Goal: Transaction & Acquisition: Book appointment/travel/reservation

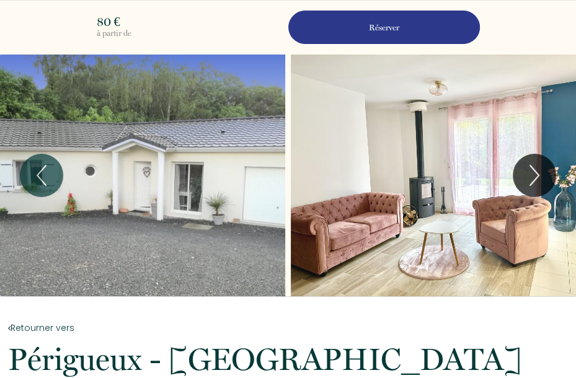
click at [385, 27] on p "Réserver" at bounding box center [384, 28] width 183 height 12
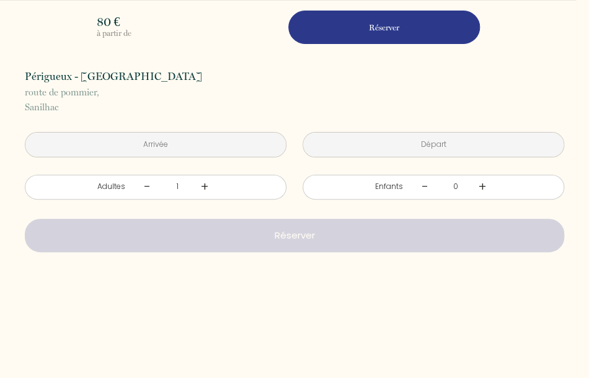
click at [158, 143] on input "text" at bounding box center [155, 145] width 261 height 24
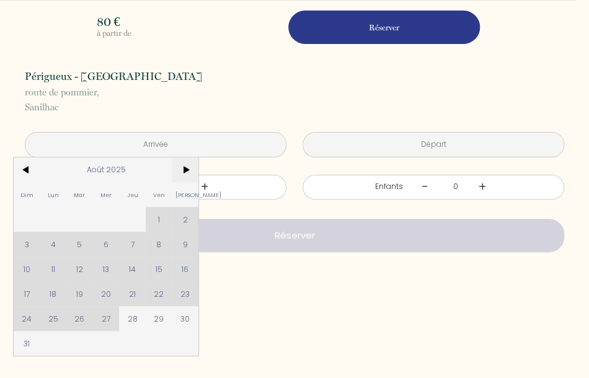
click at [184, 171] on span ">" at bounding box center [185, 170] width 27 height 25
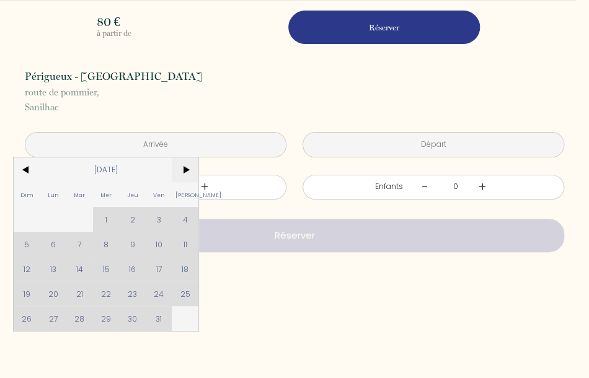
click at [185, 168] on span ">" at bounding box center [185, 170] width 27 height 25
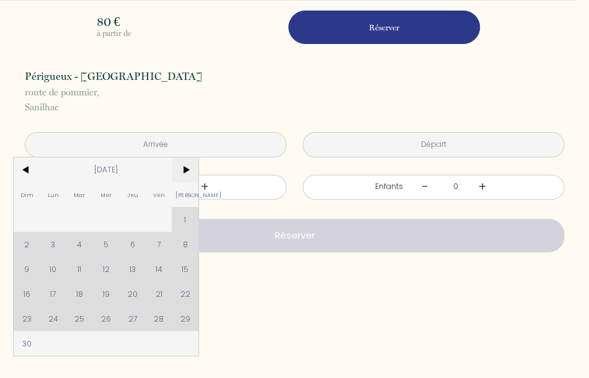
click at [185, 168] on span ">" at bounding box center [185, 170] width 27 height 25
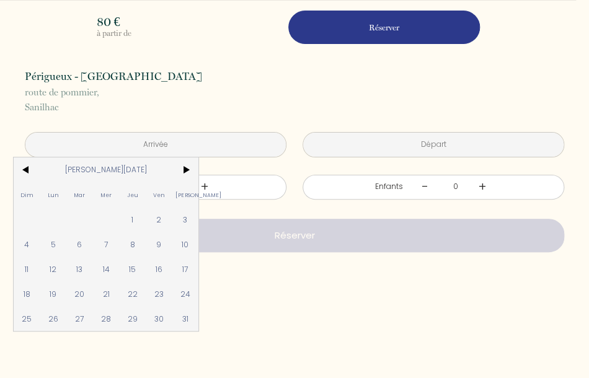
drag, startPoint x: 25, startPoint y: 164, endPoint x: 27, endPoint y: 376, distance: 211.6
click at [27, 165] on span "<" at bounding box center [27, 170] width 27 height 25
click at [23, 293] on span "21" at bounding box center [27, 294] width 27 height 25
click at [405, 157] on input "text" at bounding box center [433, 145] width 261 height 24
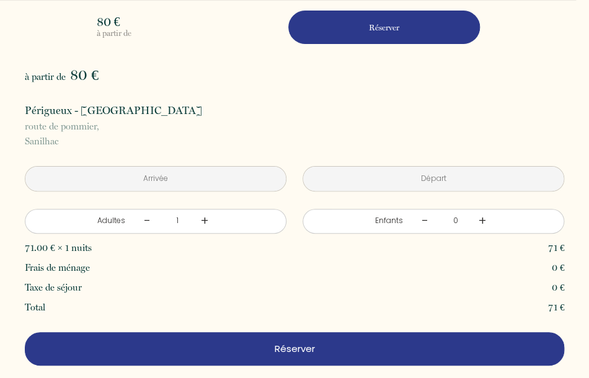
type input "[DATE]"
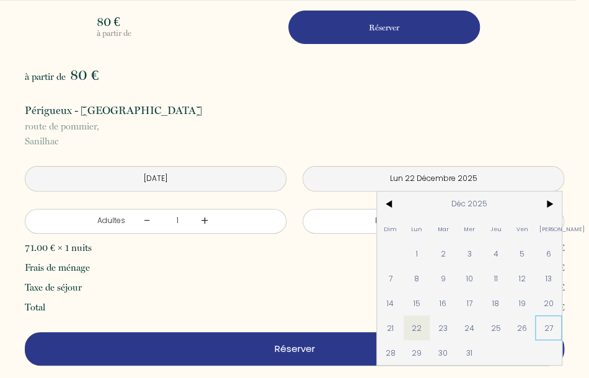
click at [535, 326] on span "27" at bounding box center [548, 328] width 27 height 25
click at [200, 135] on p "route de [GEOGRAPHIC_DATA], [GEOGRAPHIC_DATA]" at bounding box center [295, 134] width 540 height 30
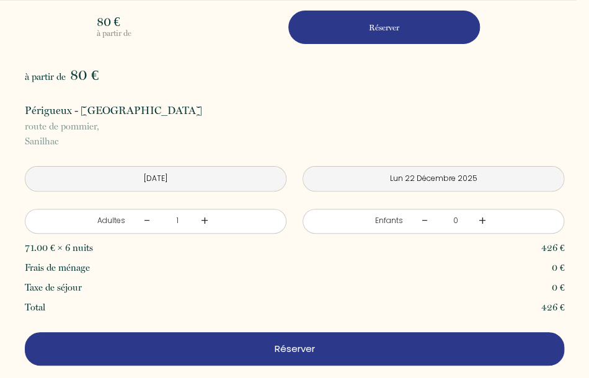
type input "[DATE]"
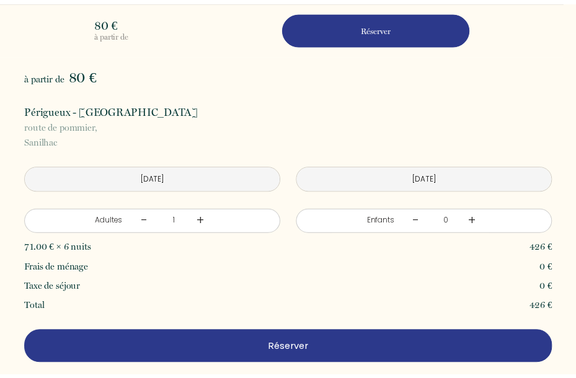
scroll to position [84, 0]
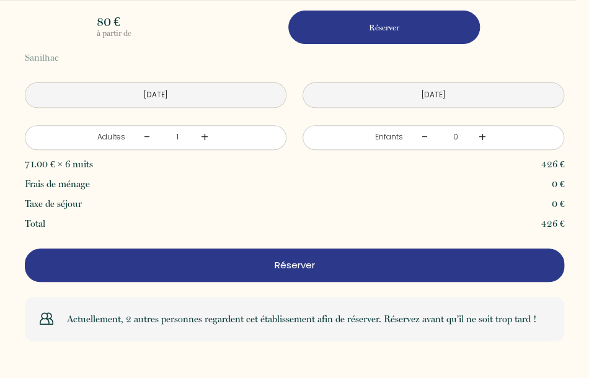
click at [201, 135] on link "+" at bounding box center [204, 137] width 7 height 19
click at [479, 136] on link "+" at bounding box center [482, 137] width 7 height 19
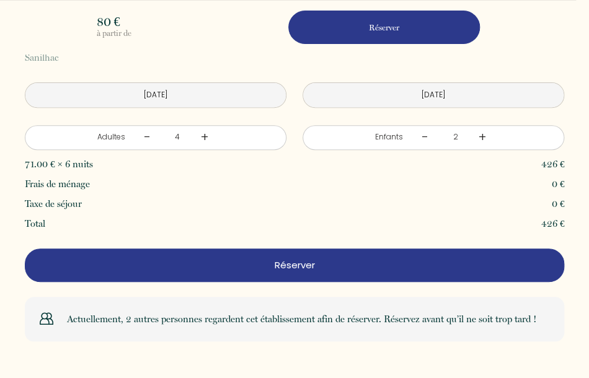
click at [297, 266] on p "Réserver" at bounding box center [294, 265] width 531 height 15
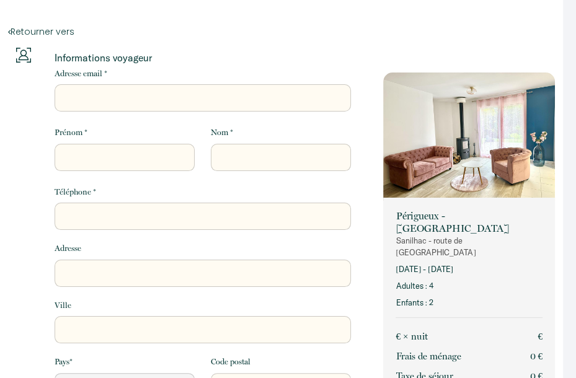
select select "Default select example"
click at [71, 100] on input "Adresse email *" at bounding box center [203, 97] width 297 height 27
type input "a"
select select "Default select example"
type input "ae"
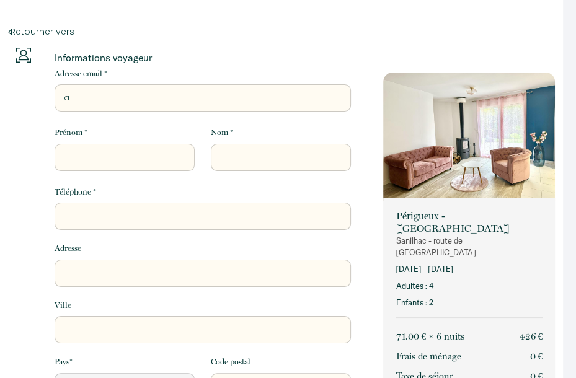
select select "Default select example"
type input "aec"
select select "Default select example"
type input "aece"
select select "Default select example"
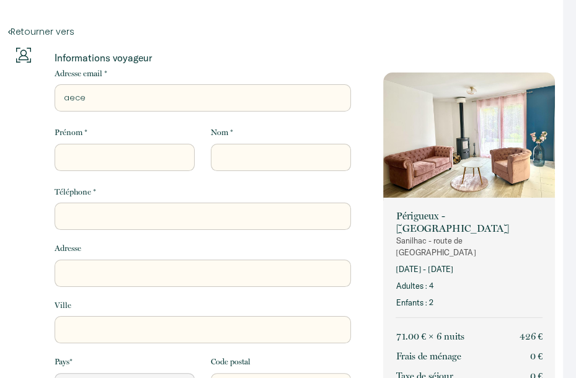
type input "aecev"
select select "Default select example"
type input "aeceva"
select select "Default select example"
type input "aecevan"
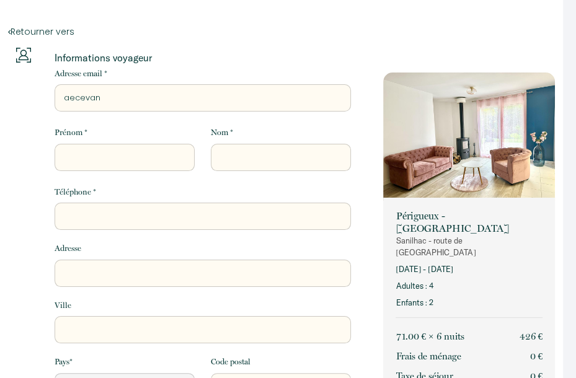
select select "Default select example"
type input "aecevann"
select select "Default select example"
type input "aecevanno"
select select "Default select example"
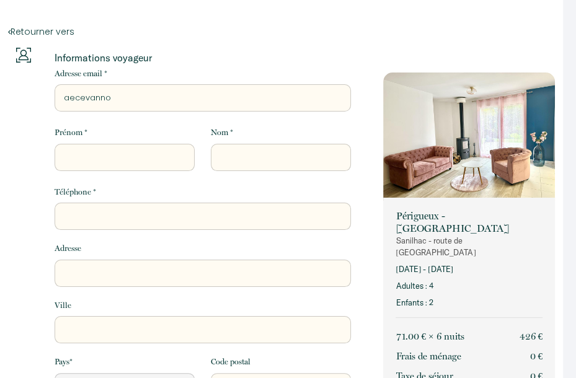
type input "aecevanno@"
select select "Default select example"
type input "aecevanno@a"
select select "Default select example"
type input "aecevanno@ao"
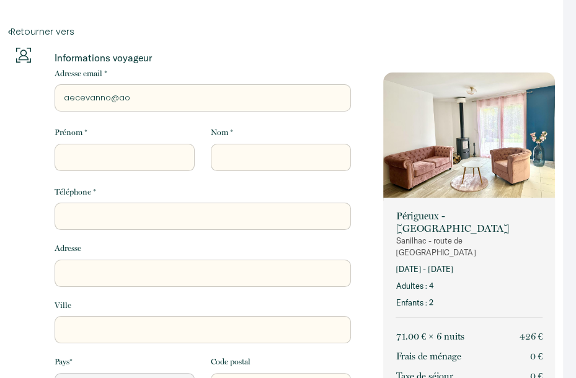
select select "Default select example"
type input "aecevanno@aol"
select select "Default select example"
type input "aecevanno@aol."
select select "Default select example"
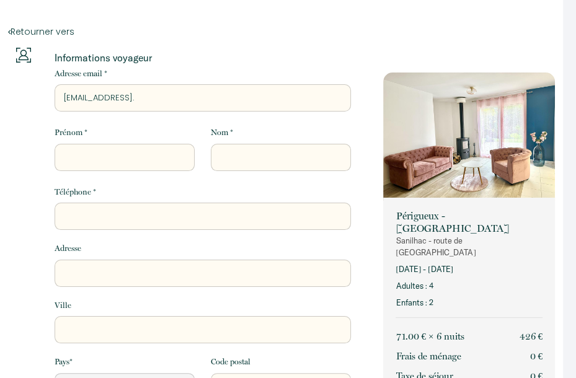
type input "aecevanno@aol.c"
select select "Default select example"
type input "aecevanno@aol.co"
select select "Default select example"
type input "aecevanno@aol.comp"
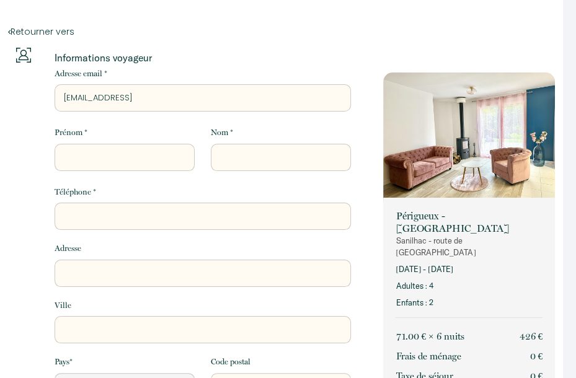
select select "Default select example"
type input "[EMAIL_ADDRESS][DOMAIN_NAME]"
select select "Default select example"
type input "[EMAIL_ADDRESS][DOMAIN_NAME]"
click at [76, 161] on input "Prénom *" at bounding box center [125, 157] width 140 height 27
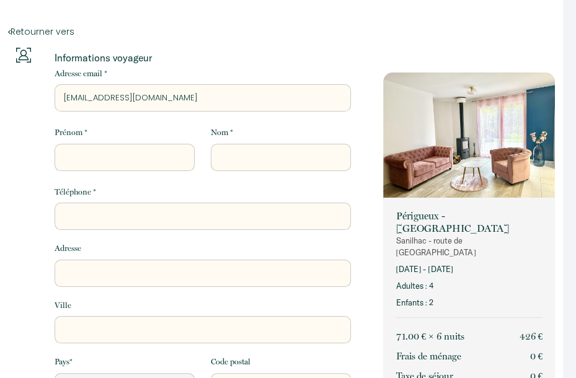
type input "e"
select select "Default select example"
type input "ev"
select select "Default select example"
type input "eve"
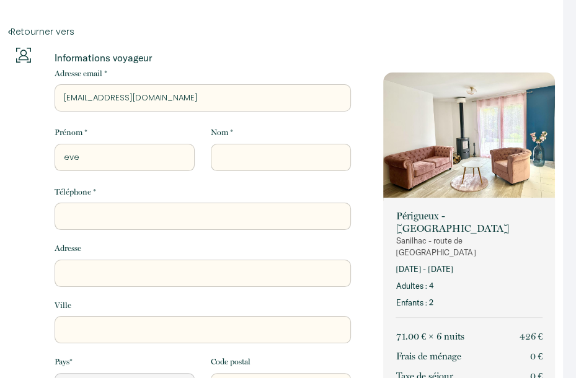
select select "Default select example"
type input "evel"
select select "Default select example"
type input "evelt"
select select "Default select example"
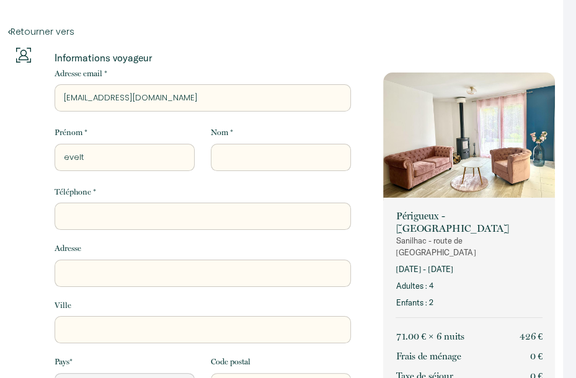
type input "evel"
select select "Default select example"
type input "evely"
select select "Default select example"
type input "evelyn"
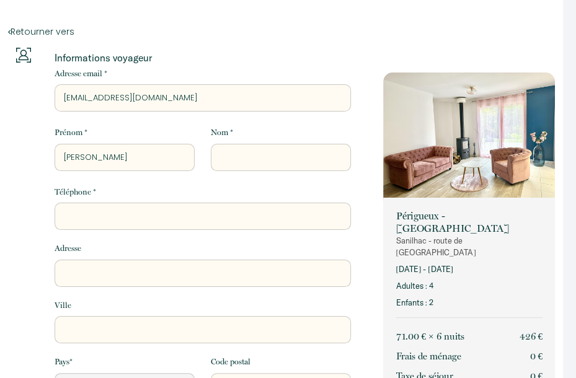
select select "Default select example"
type input "[PERSON_NAME]"
select select "Default select example"
type input "[PERSON_NAME]"
click at [230, 158] on input "Nom *" at bounding box center [281, 157] width 140 height 27
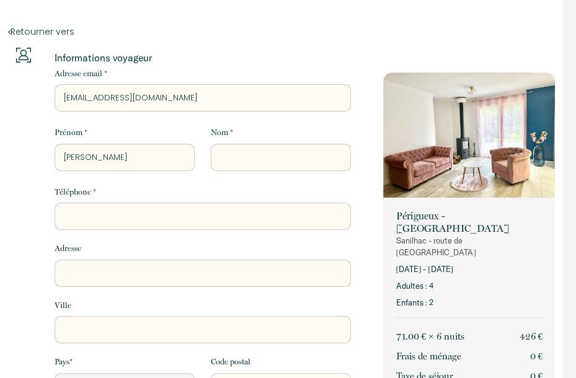
type input "e"
select select "Default select example"
type input "ev"
select select "Default select example"
type input "eva"
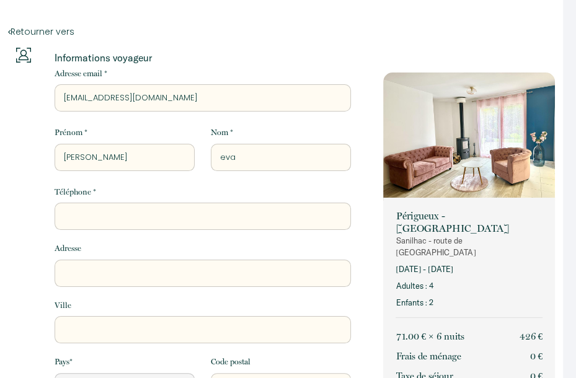
select select "Default select example"
type input "evan"
select select "Default select example"
type input "evann"
select select "Default select example"
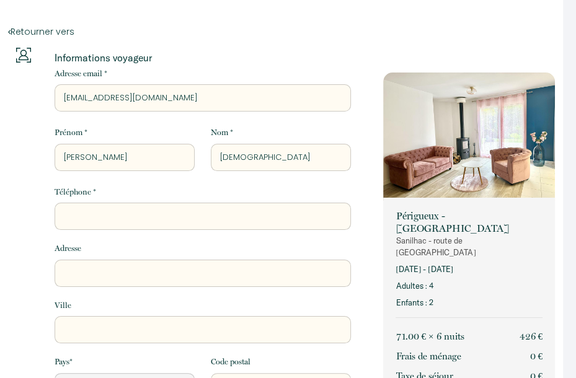
type input "evanno"
select select "Default select example"
type input "evanno"
click at [85, 230] on input "Téléphone *" at bounding box center [203, 216] width 297 height 27
type input "0"
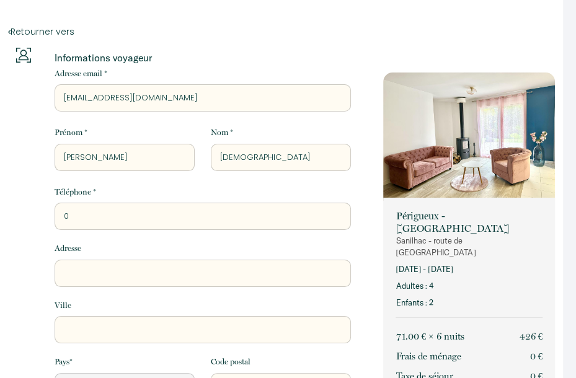
select select "Default select example"
type input "06"
select select "Default select example"
type input "069"
select select "Default select example"
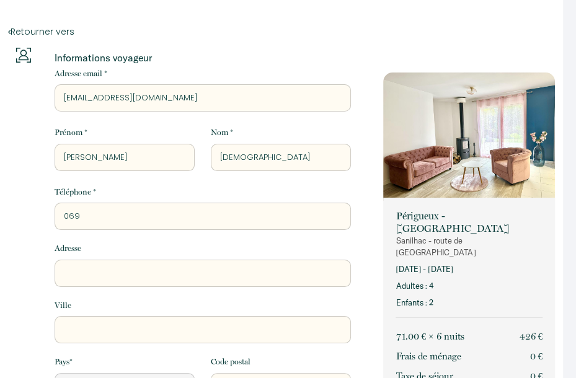
type input "0698"
select select "Default select example"
type input "06981"
select select "Default select example"
type input "069812"
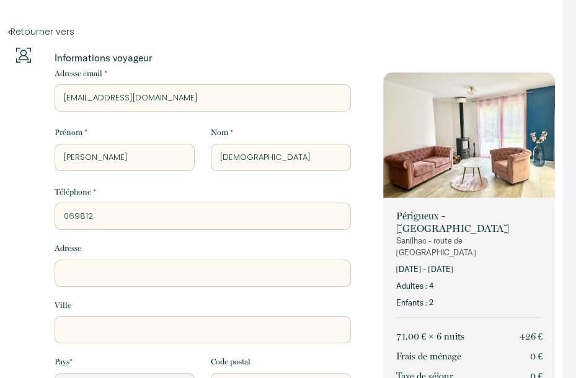
select select "Default select example"
type input "0698122"
select select "Default select example"
type input "06981221"
select select "Default select example"
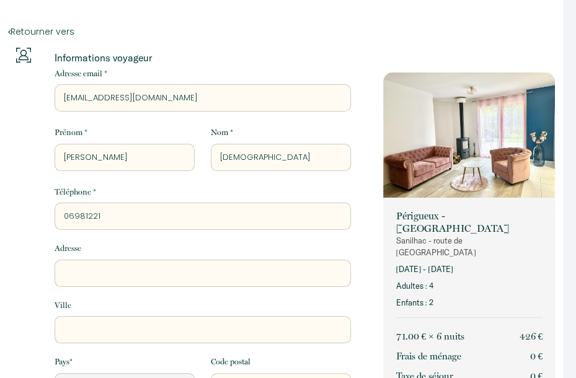
type input "069812213"
select select "Default select example"
type input "0698122132"
select select "Default select example"
type input "0698122132"
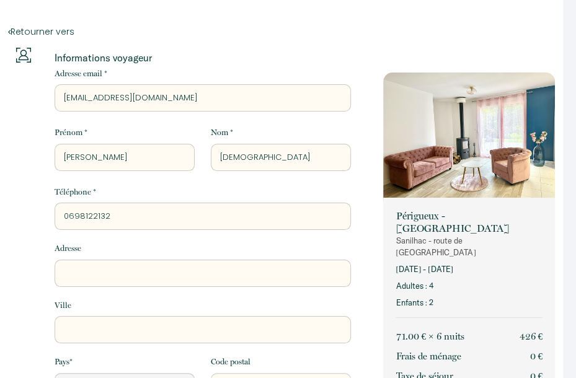
click at [82, 269] on input "Adresse" at bounding box center [203, 273] width 297 height 27
type input "3"
select select "Default select example"
type input "32"
select select "Default select example"
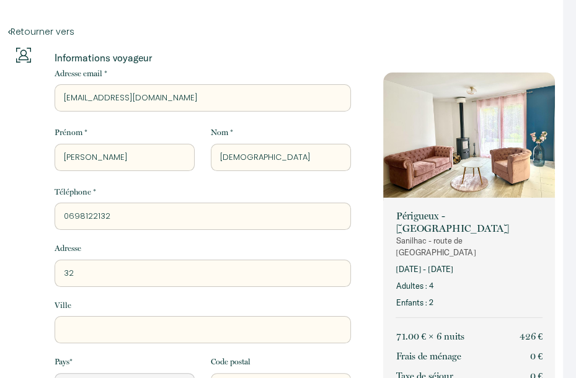
type input "32"
select select "Default select example"
type input "32 a"
select select "Default select example"
type input "32 av"
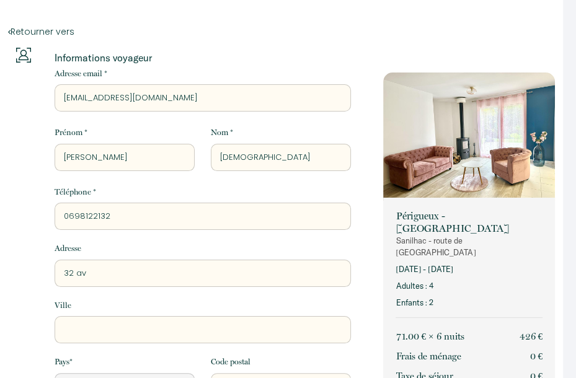
select select "Default select example"
type input "32 ave"
select select "Default select example"
type input "32 aven"
select select "Default select example"
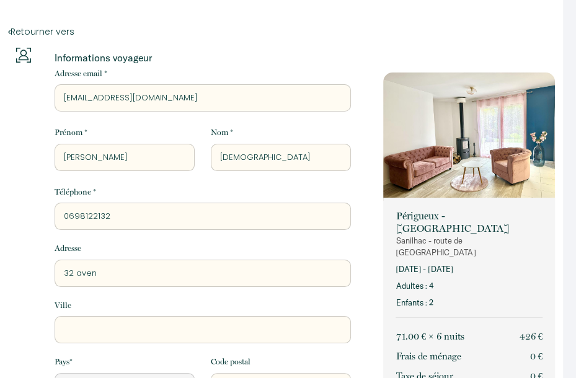
type input "32 avenu"
select select "Default select example"
type input "32 avenue"
select select "Default select example"
type input "32 avenue"
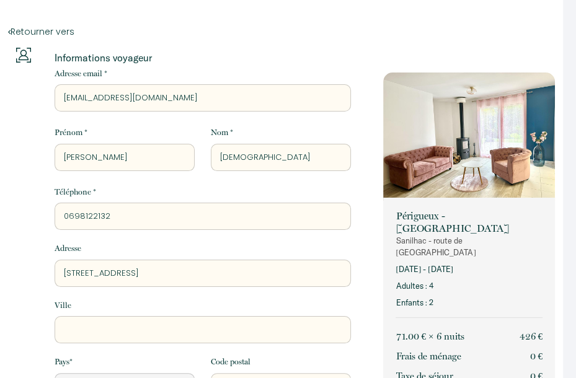
select select "Default select example"
type input "32 avenue d"
select select "Default select example"
type input "32 avenue de"
select select "Default select example"
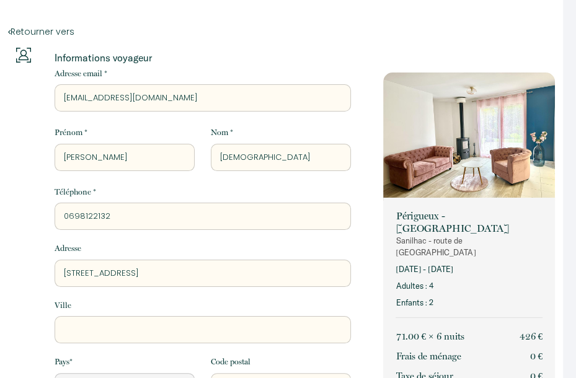
type input "32 avenue de"
select select "Default select example"
type input "32 avenue de l"
select select "Default select example"
type input "32 avenue de la"
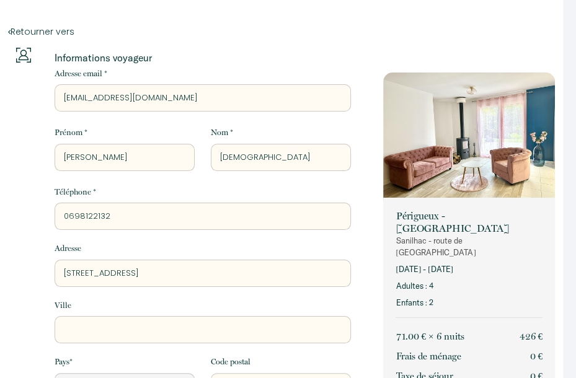
select select "Default select example"
type input "32 avenue de la"
select select "Default select example"
type input "32 avenue de la R"
select select "Default select example"
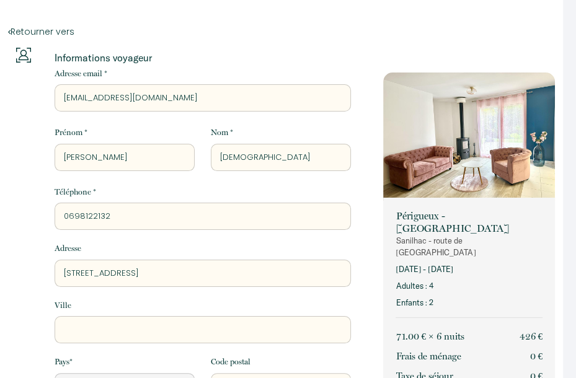
type input "32 avenue de la Ré"
select select "Default select example"
type input "32 avenue de la Rép"
select select "Default select example"
type input "32 avenue de la Répu"
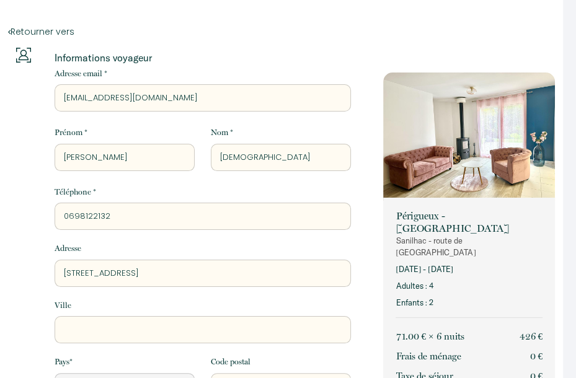
select select "Default select example"
type input "32 avenue de la Répub"
select select "Default select example"
type input "32 avenue de la Républ"
select select "Default select example"
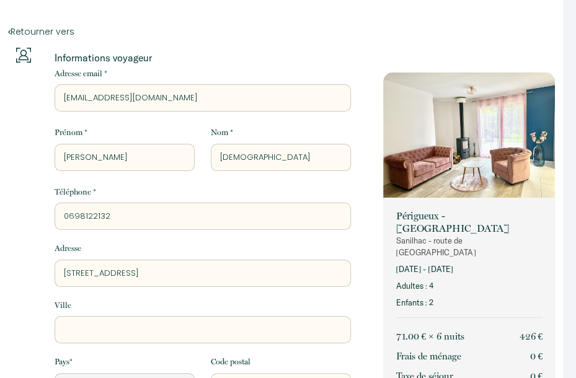
type input "32 avenue de la Républi"
select select "Default select example"
type input "32 avenue de la Républiq"
select select "Default select example"
type input "32 avenue de la Républiqu"
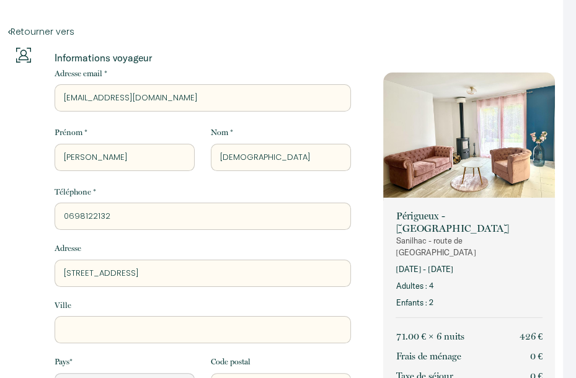
select select "Default select example"
type input "32 avenue de la République"
select select "Default select example"
type input "32 avenue de la République"
click at [73, 333] on input "Ville" at bounding box center [203, 329] width 297 height 27
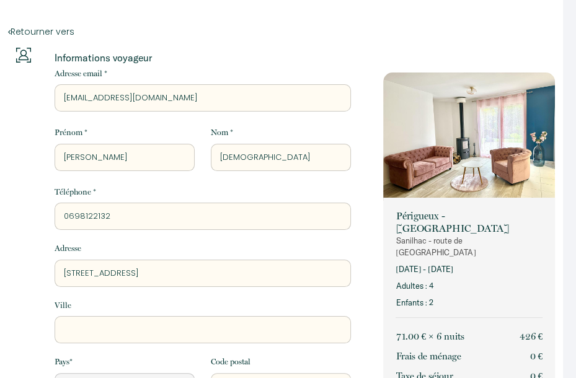
type input "N"
select select "Default select example"
type input "NA"
select select "Default select example"
type input "NAN"
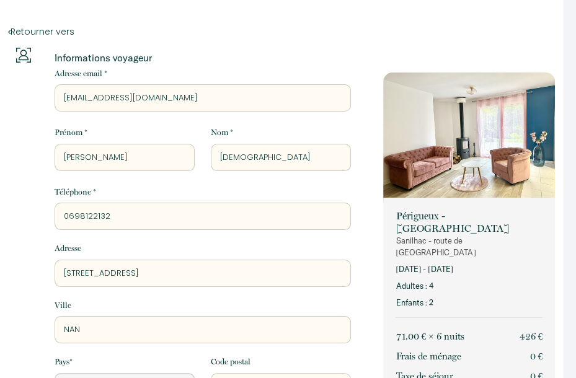
select select "Default select example"
type input "NANT"
select select "Default select example"
type input "NANTE"
select select "Default select example"
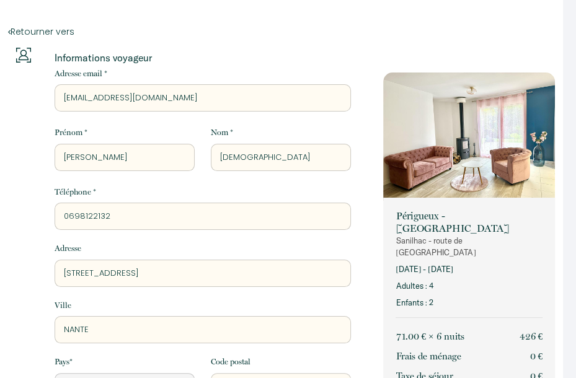
type input "NANTER"
select select "Default select example"
type input "NANTERR"
select select "Default select example"
type input "NANTERRE"
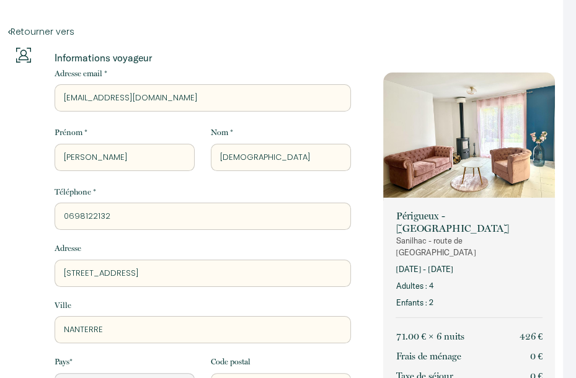
select select "Default select example"
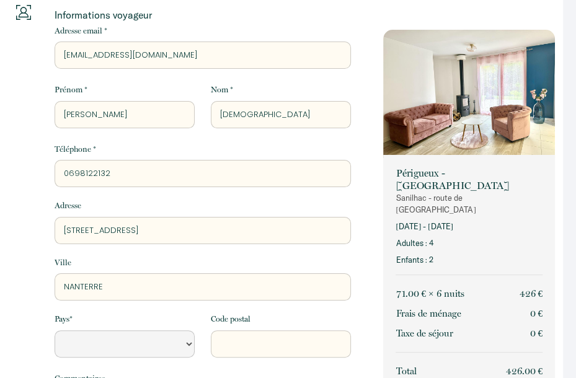
scroll to position [196, 0]
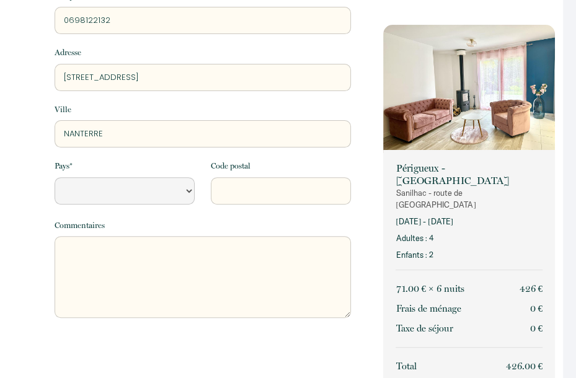
type input "NANTERRE"
click at [186, 194] on select "France Portugal Afghanistan Albania Algeria American Samoa Andorra Angola Angui…" at bounding box center [125, 190] width 140 height 27
select select "FR"
click option "[GEOGRAPHIC_DATA]" at bounding box center [0, 0] width 0 height 0
click at [238, 189] on input "Code postal" at bounding box center [281, 190] width 140 height 27
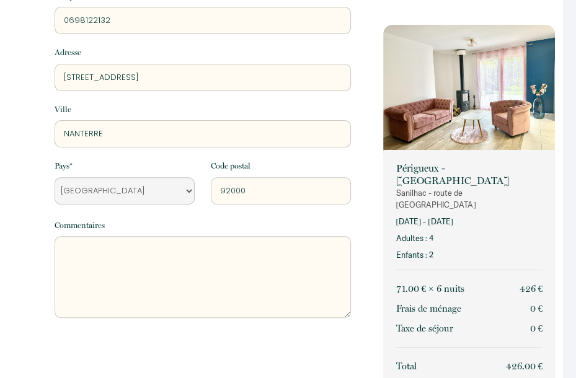
type input "92000"
click at [77, 253] on textarea at bounding box center [203, 277] width 297 height 82
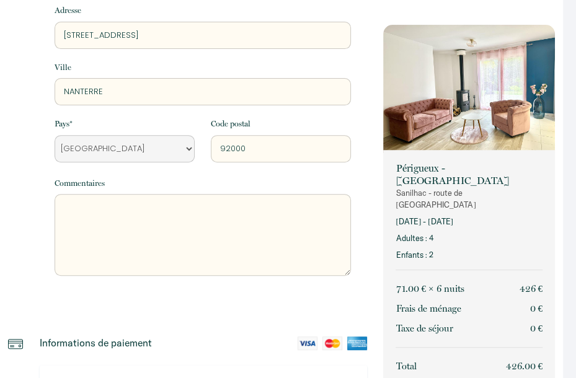
scroll to position [262, 0]
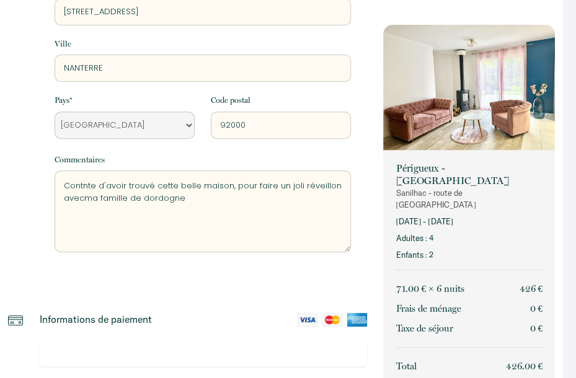
drag, startPoint x: 83, startPoint y: 198, endPoint x: 128, endPoint y: 245, distance: 65.4
click at [83, 199] on textarea "Contnte d'avoir trouvé cette belle maison, pour faire un joli réveillon avecma …" at bounding box center [203, 212] width 297 height 82
click at [129, 198] on textarea "Contnte d'avoir trouvé cette belle maison, pour faire un joli réveillon avec ma…" at bounding box center [203, 212] width 297 height 82
drag, startPoint x: 230, startPoint y: 186, endPoint x: 237, endPoint y: 207, distance: 23.0
click at [237, 207] on textarea "Contnte d'avoir trouvé cette belle maison, pour faire un joli réveillon avec ma…" at bounding box center [203, 212] width 297 height 82
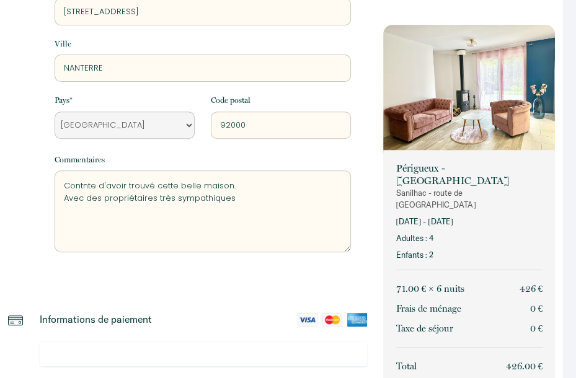
click at [233, 217] on textarea "Contnte d'avoir trouvé cette belle maison. Avec des propriétaires très sympathi…" at bounding box center [203, 212] width 297 height 82
click at [244, 201] on textarea "Contnte d'avoir trouvé cette belle maison. Avec des propriétaires très sympathi…" at bounding box center [203, 212] width 297 height 82
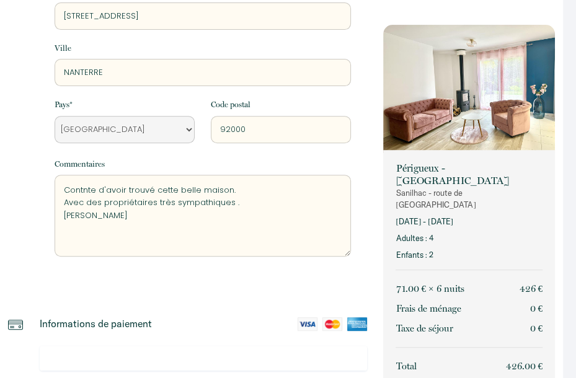
scroll to position [223, 0]
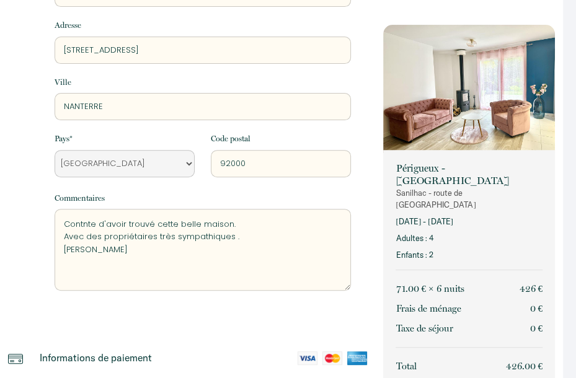
click at [24, 338] on div "Informations voyageur Adresse email * aecevanno@aol.com Prénom * evelyne Nom * …" at bounding box center [187, 194] width 375 height 741
click at [81, 225] on textarea "Contnte d'avoir trouvé cette belle maison. Avec des propriétaires très sympathi…" at bounding box center [203, 250] width 297 height 82
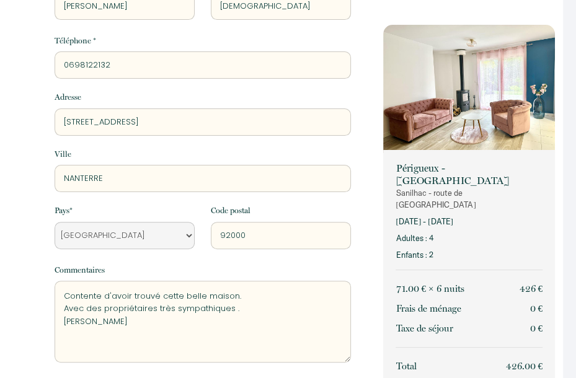
scroll to position [288, 0]
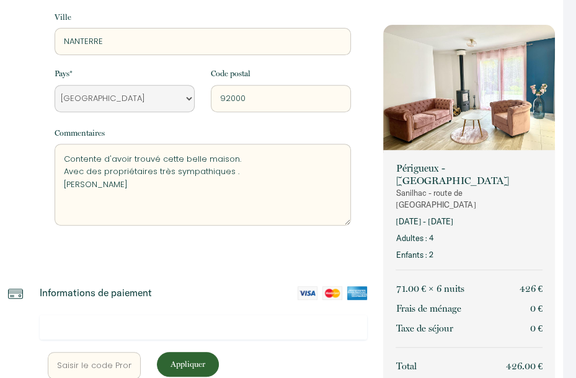
type textarea "Contente d'avoir trouvé cette belle maison. Avec des propriétaires très sympath…"
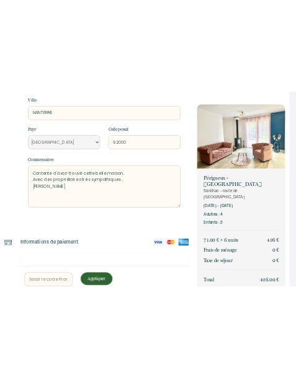
scroll to position [419, 0]
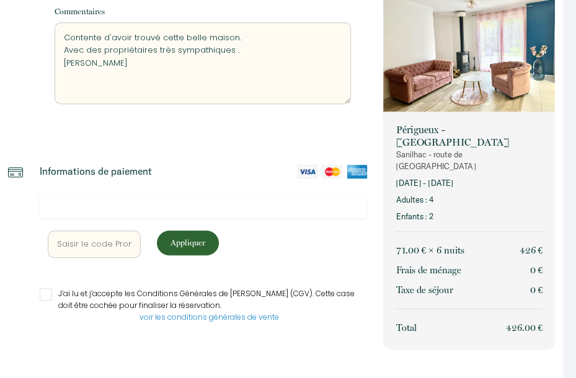
click at [306, 170] on img at bounding box center [308, 172] width 20 height 14
click at [254, 93] on textarea "Contente d'avoir trouvé cette belle maison. Avec des propriétaires très sympath…" at bounding box center [203, 63] width 297 height 82
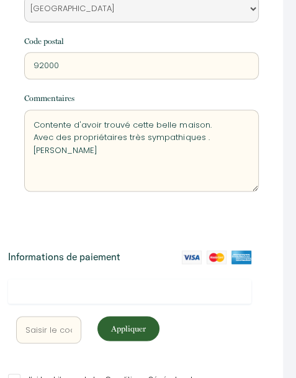
click at [213, 37] on div "Pays * France Portugal Afghanistan Albania Algeria American Samoa Andorra Angol…" at bounding box center [141, 29] width 251 height 102
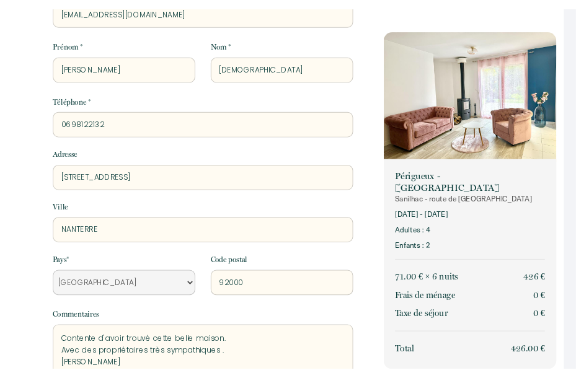
scroll to position [410, 0]
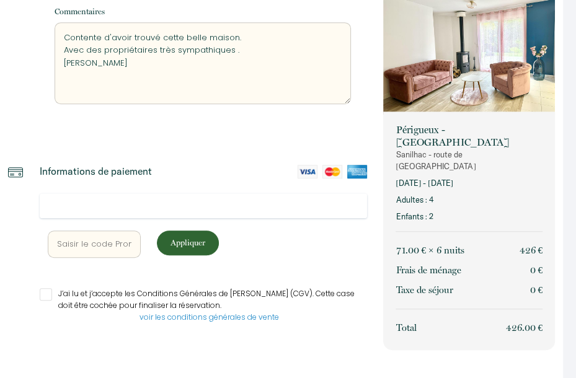
click at [349, 252] on div "Appliquer" at bounding box center [204, 244] width 328 height 27
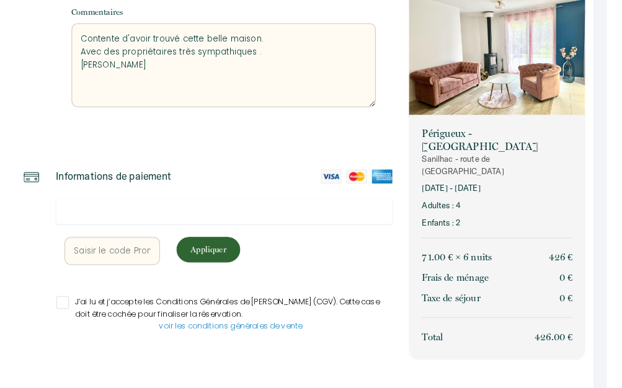
scroll to position [410, 0]
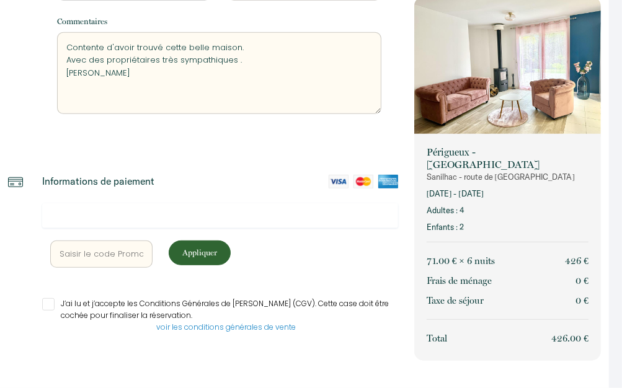
click at [32, 301] on div at bounding box center [17, 282] width 34 height 214
click at [43, 323] on div "J’ai lu et j’accepte les Conditions Générales de Vente (CGV). Cette case doit ê…" at bounding box center [220, 315] width 356 height 35
click at [60, 300] on input "J’ai lu et j’accepte les Conditions Générales de [PERSON_NAME] (CGV). Cette cas…" at bounding box center [220, 304] width 356 height 12
checkbox input "true"
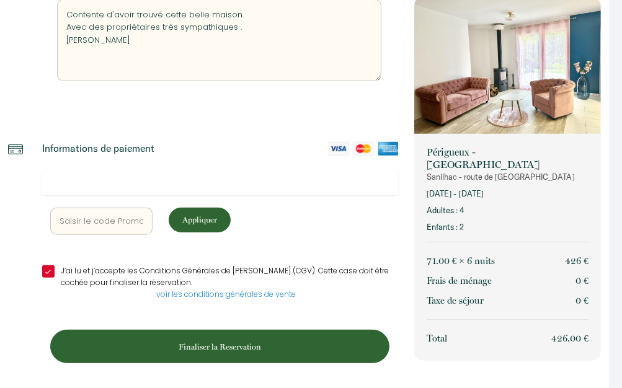
scroll to position [443, 0]
click at [215, 350] on p "Finaliser la Reservation" at bounding box center [220, 347] width 331 height 12
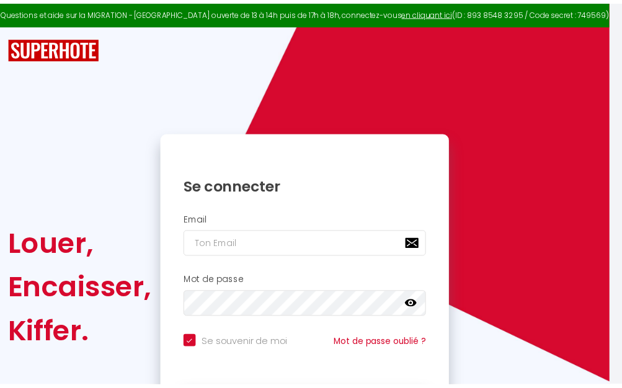
scroll to position [0, 0]
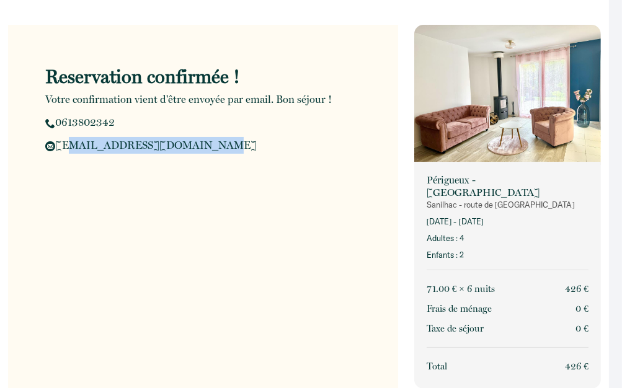
drag, startPoint x: 58, startPoint y: 143, endPoint x: 215, endPoint y: 145, distance: 156.4
click at [215, 145] on p "chalon.maxime@gmail.com" at bounding box center [221, 145] width 352 height 17
copy span "chalon.maxime@gmail.com"
click at [225, 257] on div "Reservation confirmée ! Votre confirmation vient d'être envoyée par email. Bon …" at bounding box center [203, 219] width 390 height 388
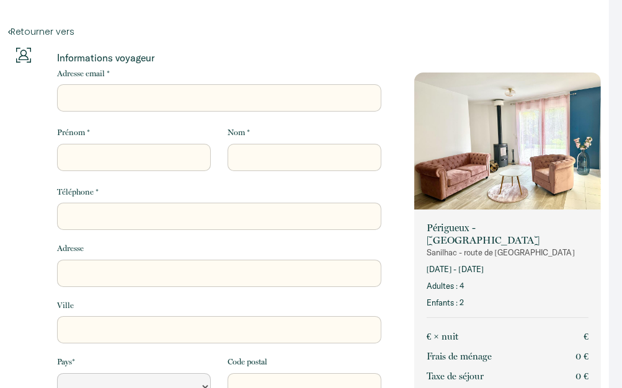
select select "Default select example"
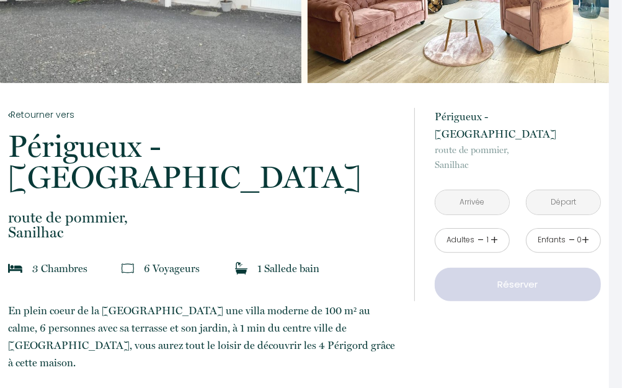
scroll to position [262, 0]
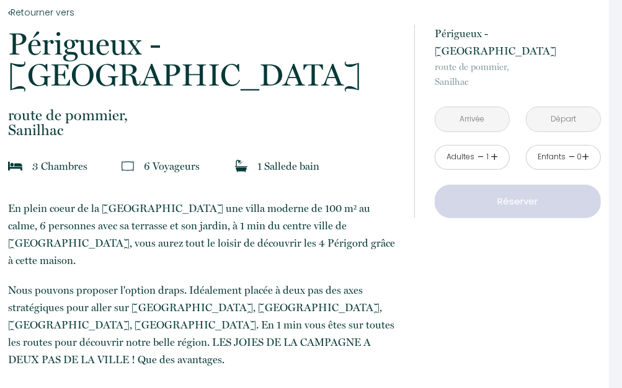
click at [476, 107] on input "text" at bounding box center [473, 119] width 74 height 24
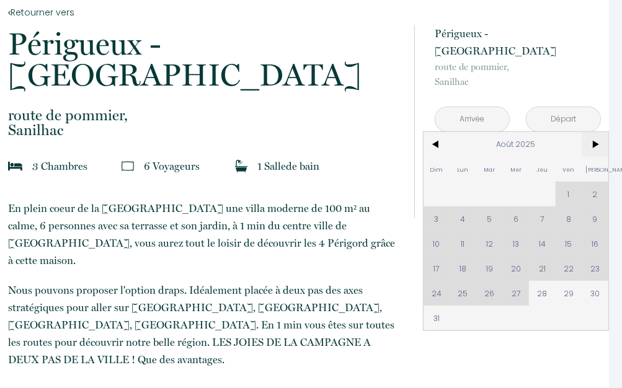
click at [589, 132] on span ">" at bounding box center [595, 144] width 27 height 25
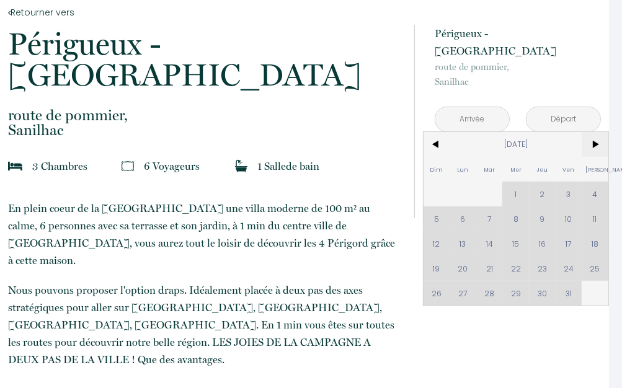
click at [589, 132] on span ">" at bounding box center [595, 144] width 27 height 25
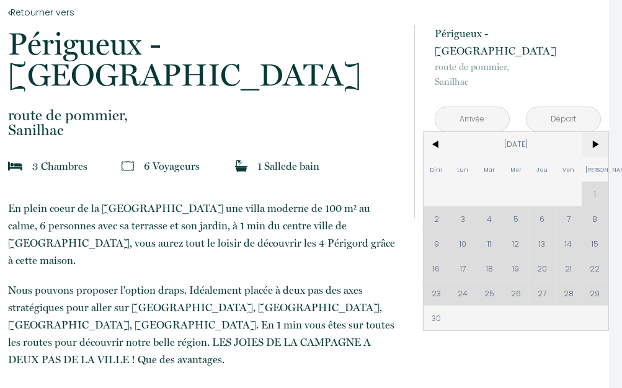
click at [589, 132] on span ">" at bounding box center [595, 144] width 27 height 25
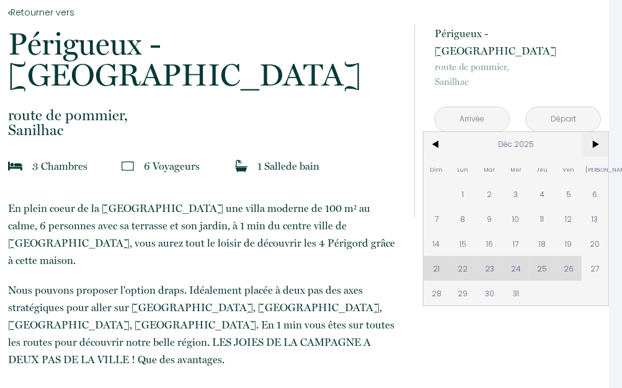
click at [589, 132] on span ">" at bounding box center [595, 144] width 27 height 25
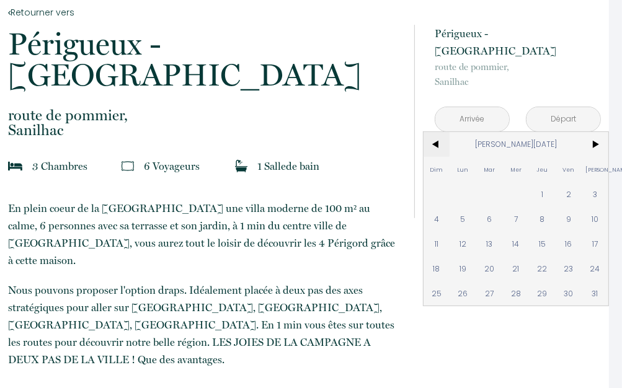
click at [436, 132] on span "<" at bounding box center [437, 144] width 27 height 25
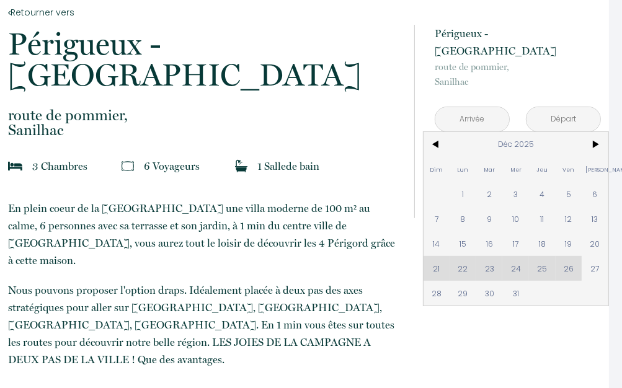
click at [436, 253] on div "Dim Lun Mar Mer Jeu Ven Sam 1 2 3 4 5 6 7 8 9 10 11 12 13 14 15 16 17 18 19 20 …" at bounding box center [516, 219] width 185 height 174
click at [498, 254] on div "Dim Lun Mar Mer Jeu Ven Sam 1 2 3 4 5 6 7 8 9 10 11 12 13 14 15 16 17 18 19 20 …" at bounding box center [516, 219] width 185 height 174
click at [470, 107] on input "text" at bounding box center [473, 119] width 74 height 24
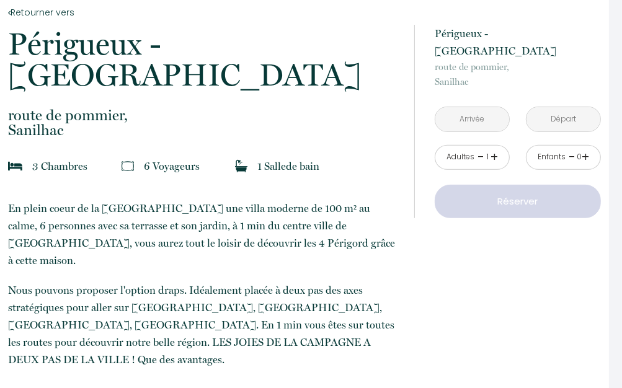
click at [478, 107] on input "text" at bounding box center [473, 119] width 74 height 24
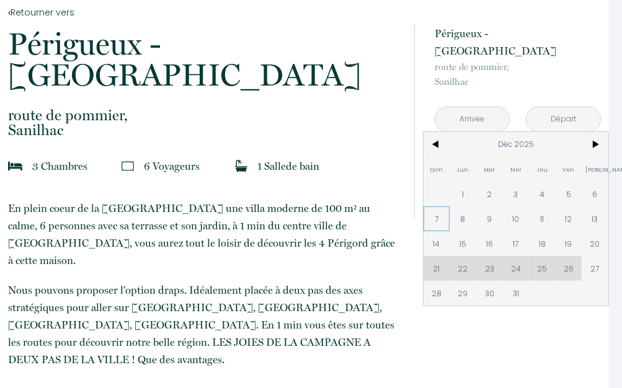
click at [436, 207] on span "7" at bounding box center [437, 219] width 27 height 25
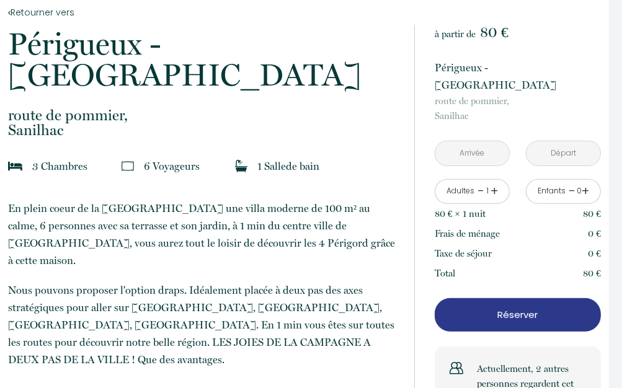
type input "Dim 07 Déc 2025"
type input "Lun 08 Déc 2025"
click at [470, 141] on input "Dim 07 Déc 2025" at bounding box center [473, 153] width 74 height 24
click at [488, 141] on input "Dim 07 Déc 2025" at bounding box center [473, 153] width 74 height 24
click at [466, 141] on input "Dim 07 Déc 2025" at bounding box center [473, 153] width 74 height 24
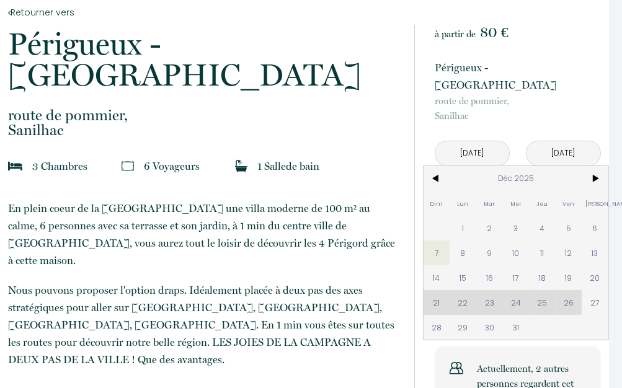
click at [434, 282] on div "Dim Lun Mar Mer Jeu Ven Sam 1 2 3 4 5 6 7 8 9 10 11 12 13 14 15 16 17 18 19 20 …" at bounding box center [516, 253] width 185 height 174
